Goal: Task Accomplishment & Management: Manage account settings

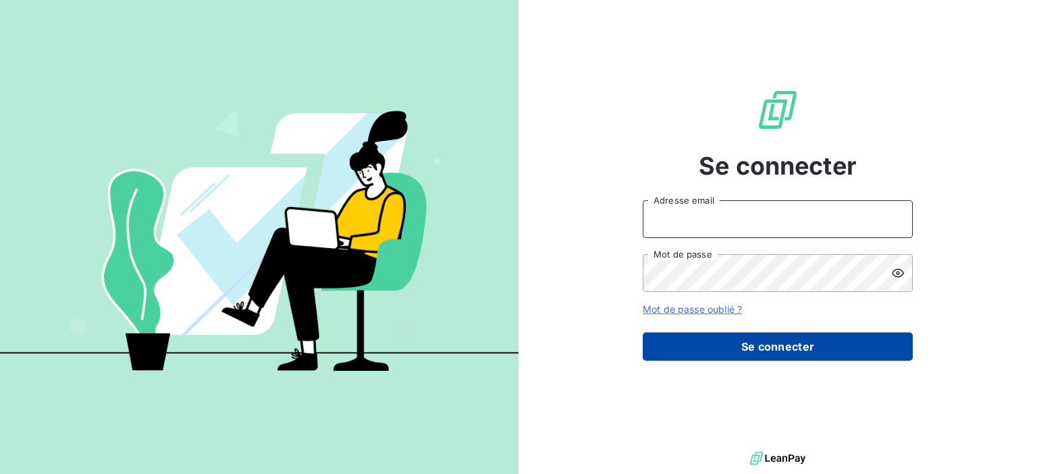
type input "[PERSON_NAME][EMAIL_ADDRESS][DOMAIN_NAME]"
click at [774, 342] on button "Se connecter" at bounding box center [778, 347] width 270 height 28
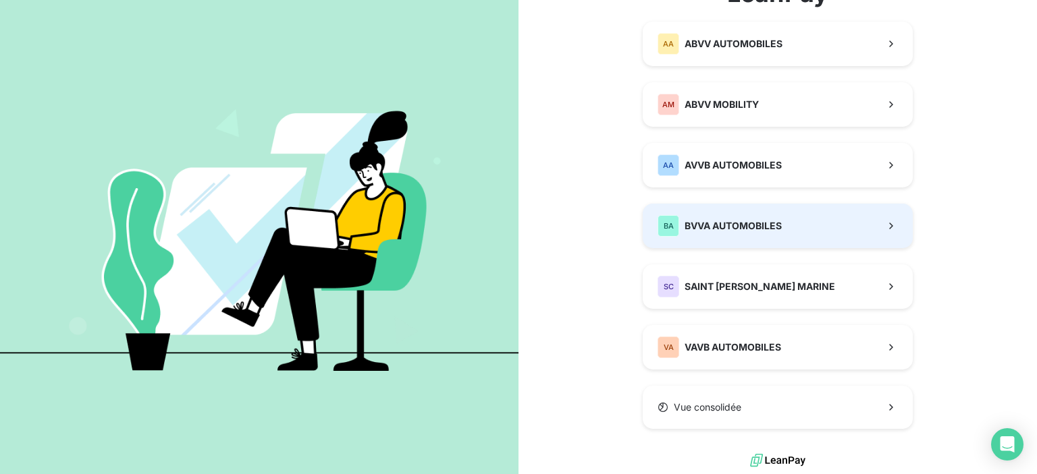
scroll to position [58, 0]
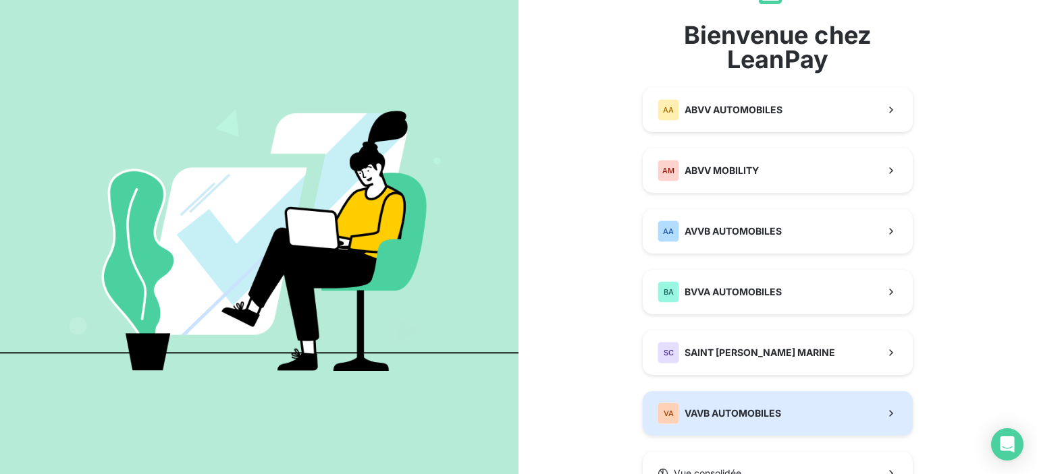
click at [762, 404] on div "VA VAVB AUTOMOBILES" at bounding box center [719, 414] width 124 height 22
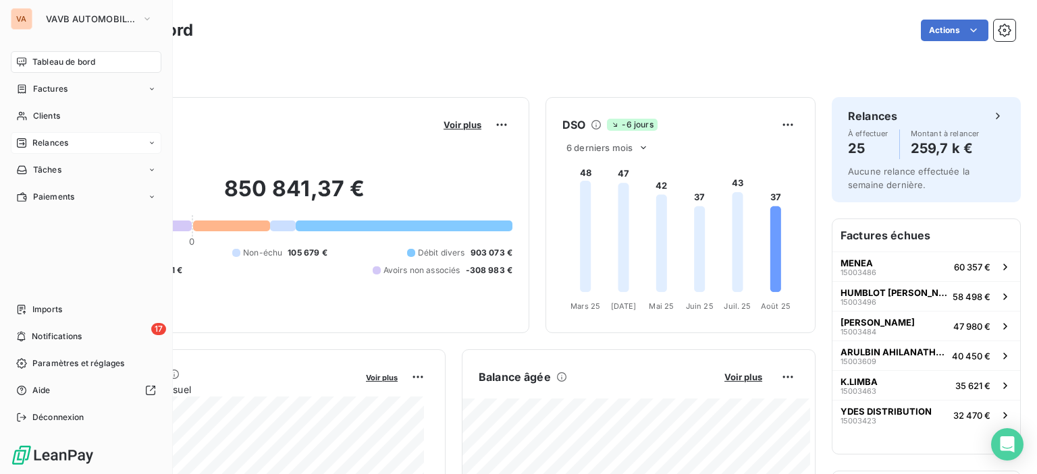
click at [53, 150] on div "Relances" at bounding box center [86, 143] width 151 height 22
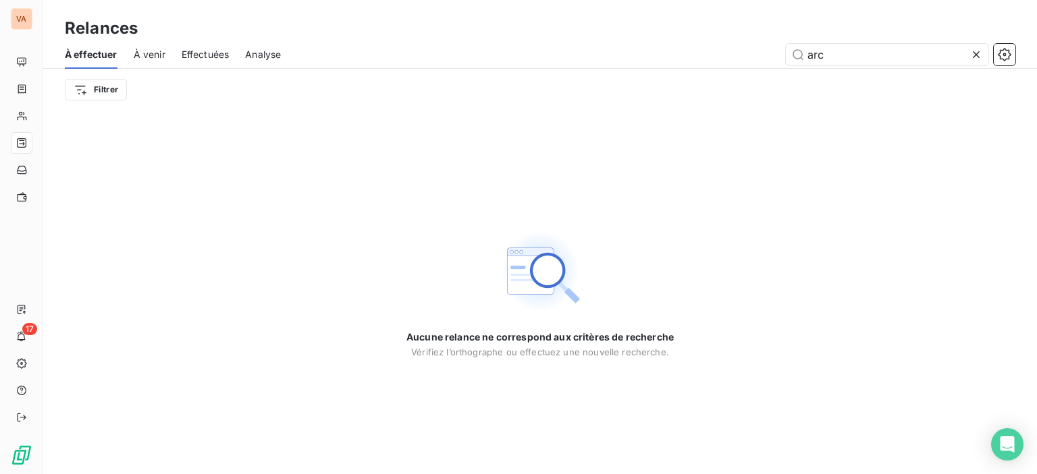
drag, startPoint x: 840, startPoint y: 53, endPoint x: 682, endPoint y: 42, distance: 157.7
click at [682, 42] on div "À effectuer À venir Effectuées Analyse arc" at bounding box center [540, 54] width 994 height 28
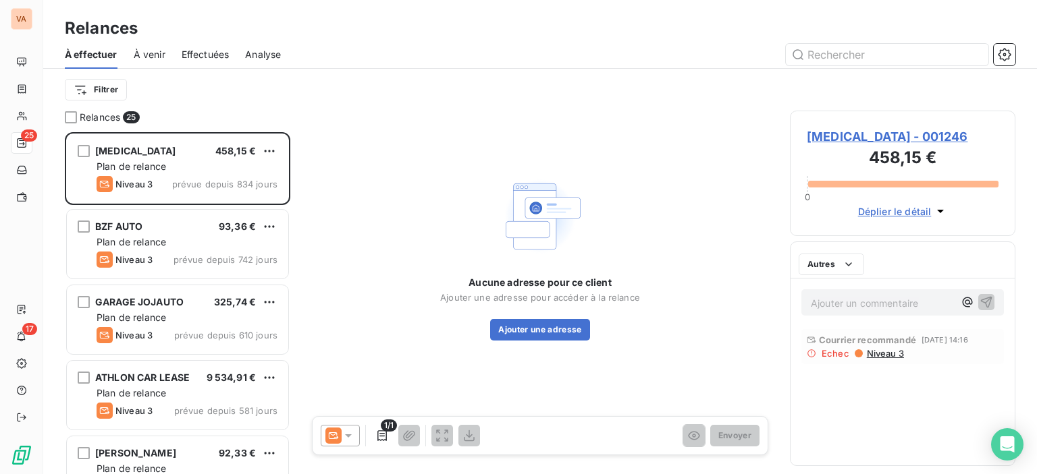
scroll to position [332, 215]
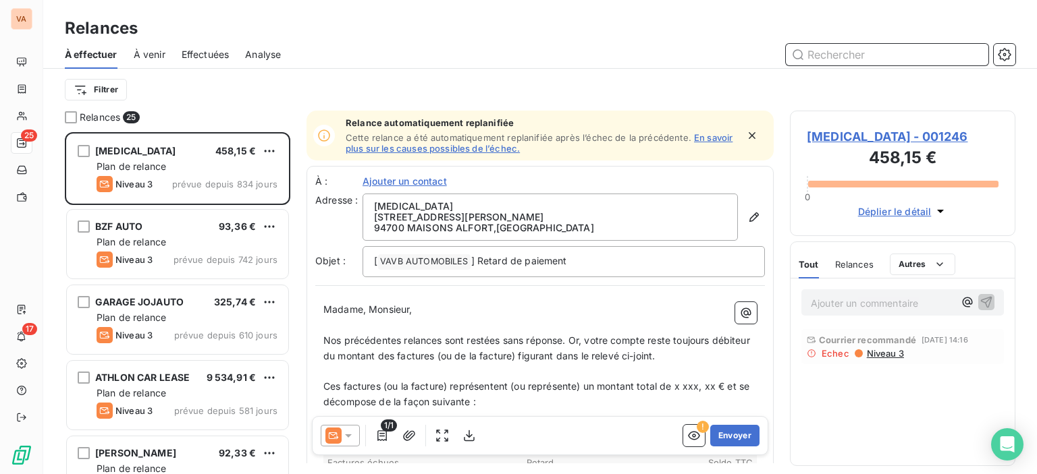
click at [860, 44] on input "text" at bounding box center [887, 55] width 202 height 22
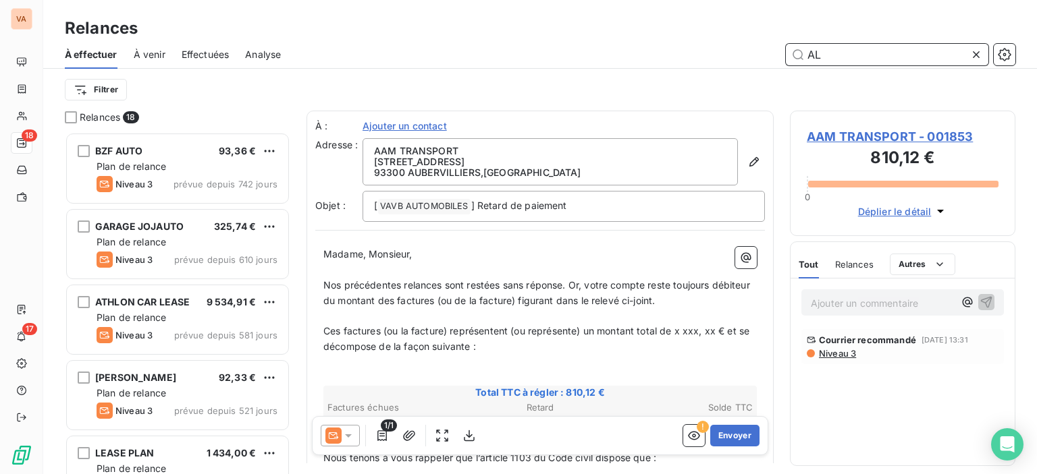
scroll to position [332, 215]
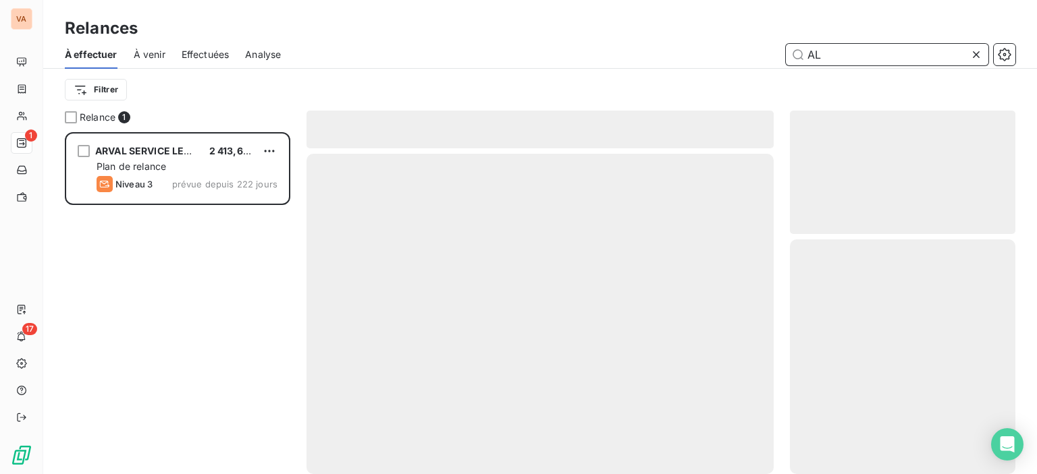
scroll to position [332, 215]
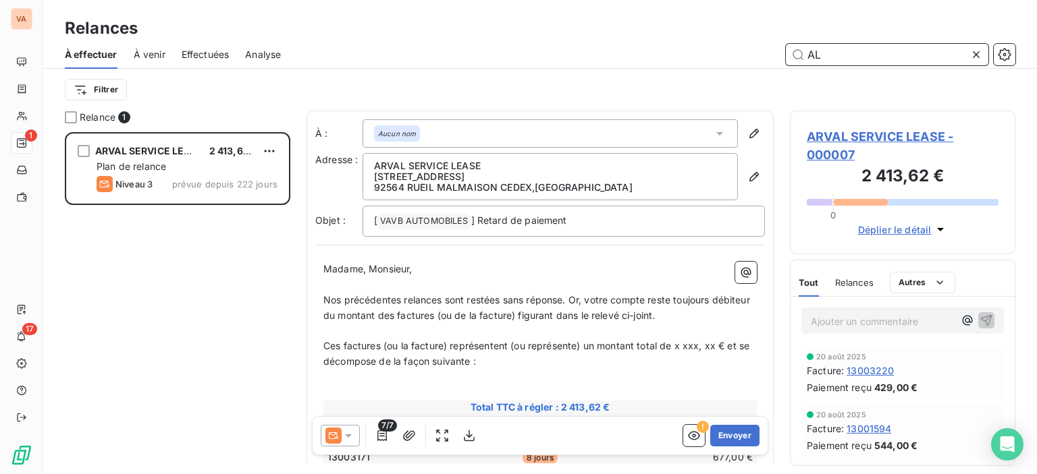
type input "A"
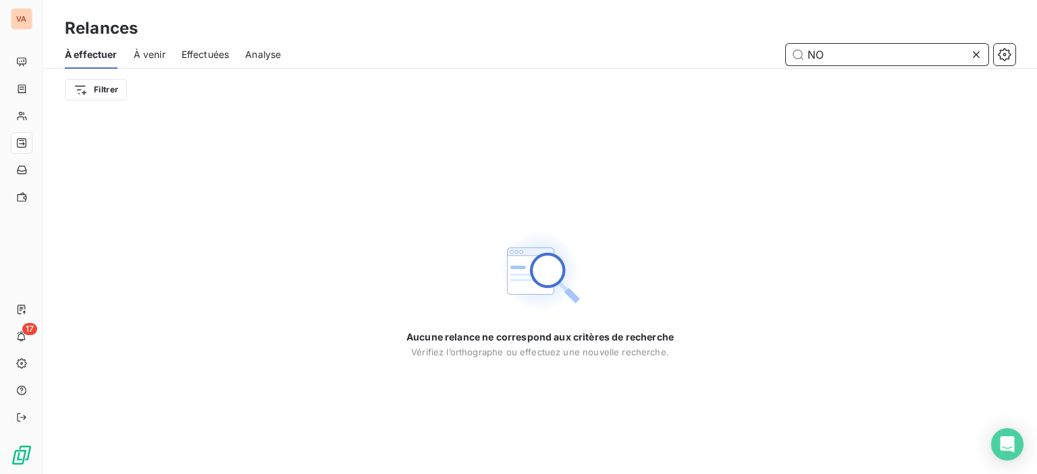
type input "N"
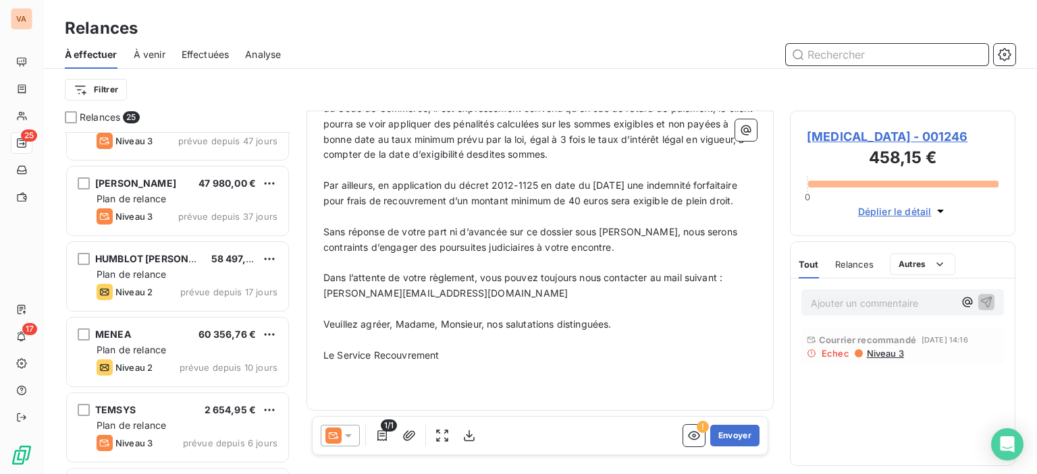
scroll to position [11, 11]
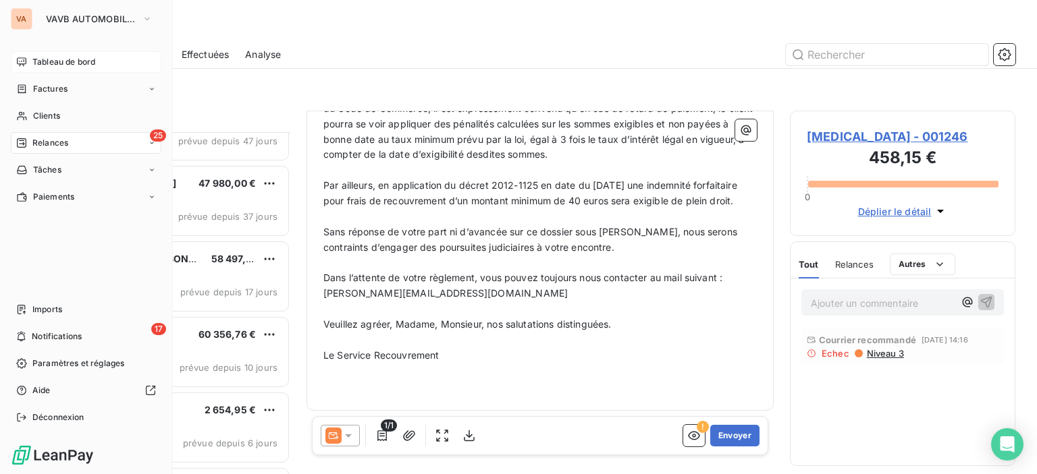
click at [50, 53] on div "Tableau de bord" at bounding box center [86, 62] width 151 height 22
